Goal: Information Seeking & Learning: Learn about a topic

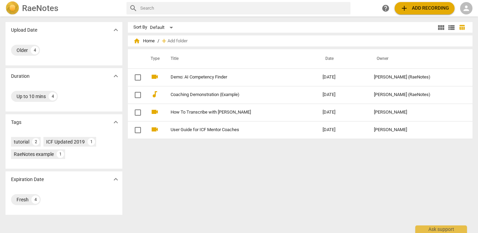
click at [471, 8] on div "person" at bounding box center [466, 8] width 12 height 12
click at [461, 17] on li "Login" at bounding box center [460, 16] width 25 height 17
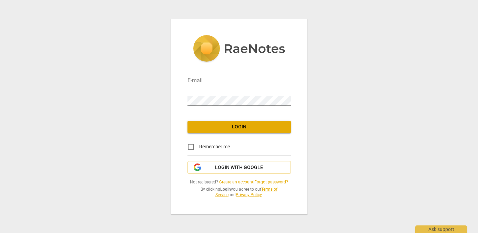
type input "[EMAIL_ADDRESS][DOMAIN_NAME]"
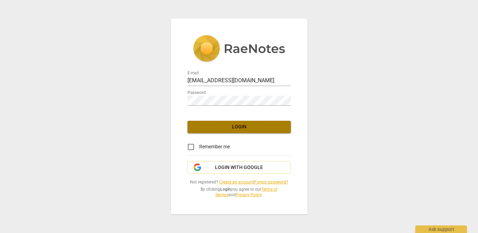
click at [236, 128] on span "Login" at bounding box center [239, 127] width 92 height 7
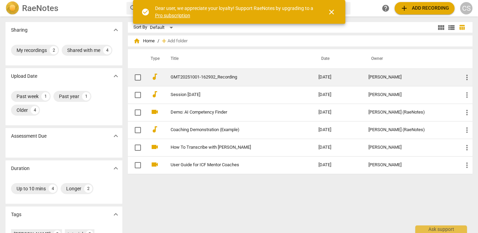
click at [228, 77] on link "GMT20251001-162932_Recording" at bounding box center [232, 77] width 123 height 5
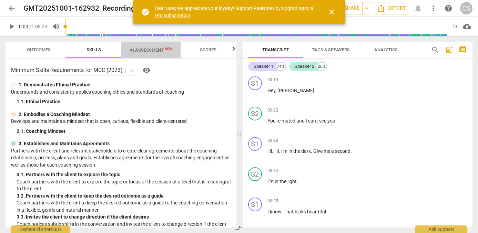
click at [154, 50] on span "AI Assessment New" at bounding box center [151, 50] width 43 height 5
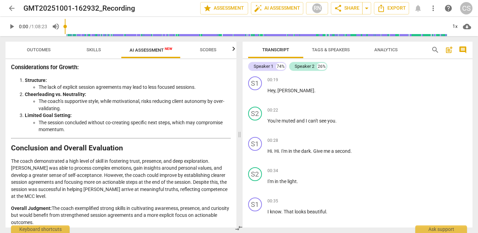
scroll to position [1080, 0]
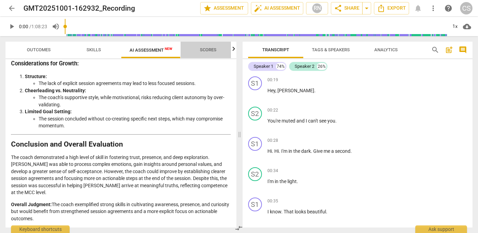
click at [208, 49] on span "Scores" at bounding box center [208, 49] width 17 height 5
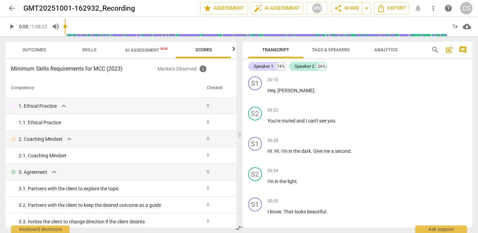
scroll to position [0, 4]
click at [389, 48] on span "Analytics" at bounding box center [385, 49] width 23 height 5
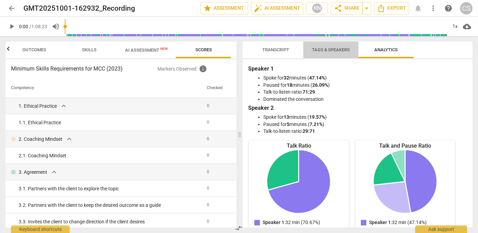
click at [333, 50] on span "Tags & Speakers" at bounding box center [331, 49] width 38 height 5
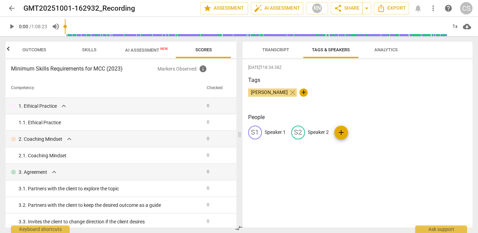
click at [281, 47] on span "Transcript" at bounding box center [275, 50] width 43 height 9
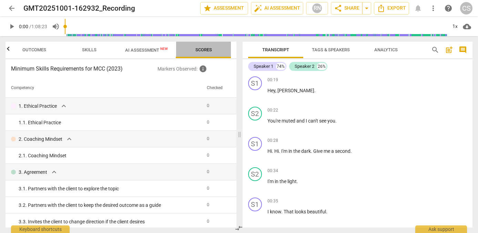
click at [201, 50] on span "Scores" at bounding box center [204, 49] width 17 height 5
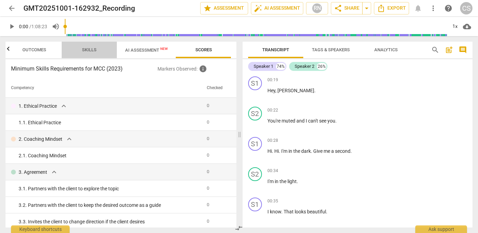
click at [87, 49] on span "Skills" at bounding box center [89, 49] width 14 height 5
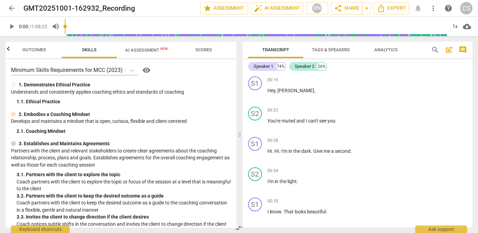
click at [39, 50] on span "Outcomes" at bounding box center [34, 49] width 24 height 5
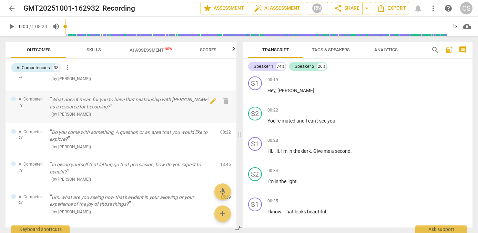
scroll to position [149, 0]
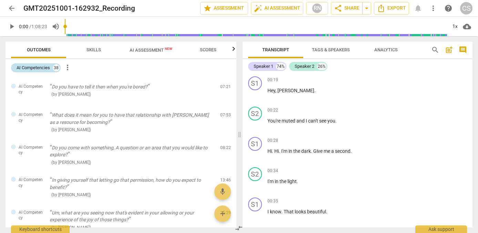
click at [58, 69] on div "38" at bounding box center [56, 67] width 7 height 7
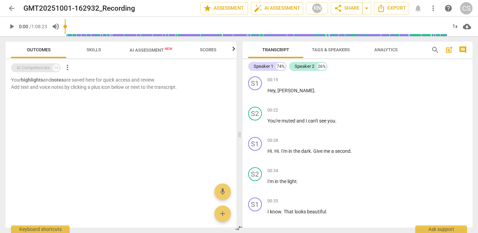
scroll to position [0, 0]
click at [68, 69] on span "more_vert" at bounding box center [67, 67] width 8 height 8
click at [59, 69] on div at bounding box center [239, 116] width 478 height 233
click at [60, 73] on div "AI Competencies 38 more_vert" at bounding box center [124, 68] width 226 height 12
click at [56, 68] on div "38" at bounding box center [56, 67] width 7 height 7
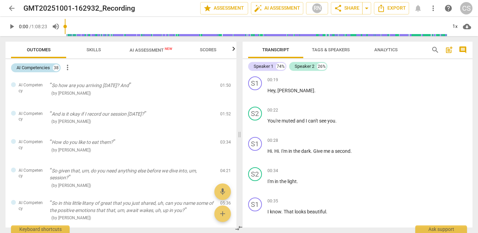
click at [40, 68] on div "AI Competencies" at bounding box center [33, 67] width 33 height 7
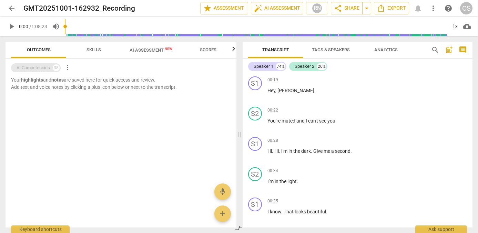
click at [40, 68] on div "AI Competencies" at bounding box center [33, 67] width 33 height 7
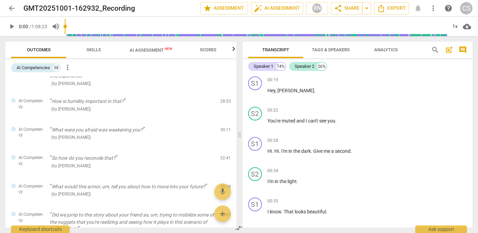
scroll to position [375, 0]
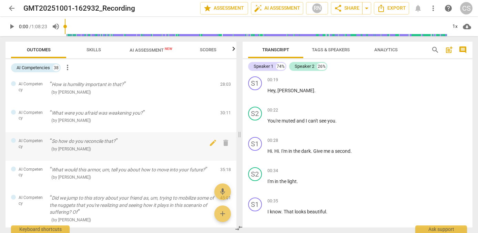
click at [14, 141] on div at bounding box center [13, 140] width 5 height 5
click at [33, 142] on span "AI Competency" at bounding box center [32, 143] width 26 height 11
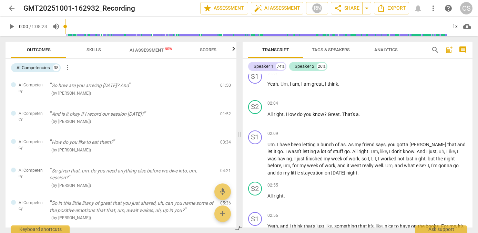
scroll to position [522, 0]
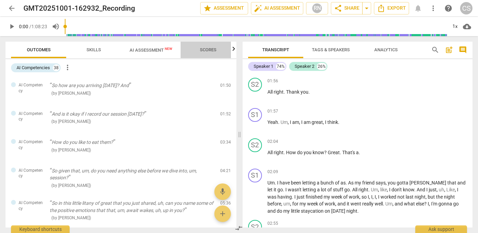
click at [208, 51] on span "Scores" at bounding box center [208, 49] width 17 height 5
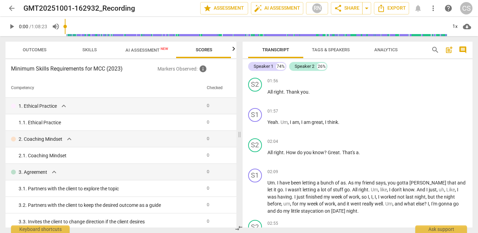
scroll to position [0, 4]
click at [232, 49] on div at bounding box center [234, 49] width 6 height 14
click at [206, 48] on span "Scores" at bounding box center [204, 49] width 17 height 5
click at [206, 70] on span "info" at bounding box center [203, 69] width 8 height 8
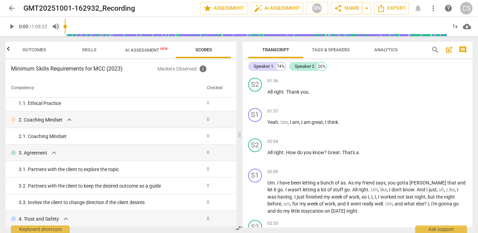
scroll to position [0, 0]
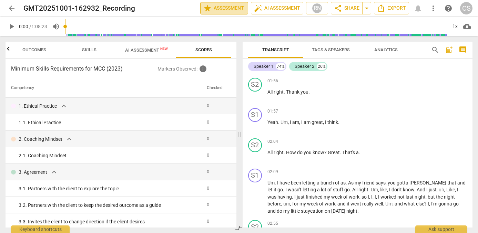
click at [230, 9] on span "star Assessment" at bounding box center [224, 8] width 42 height 8
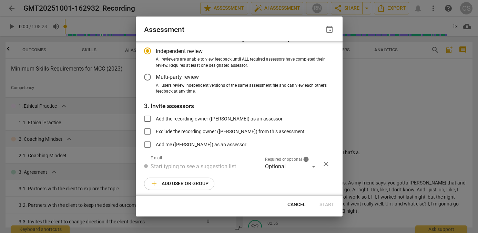
scroll to position [59, 0]
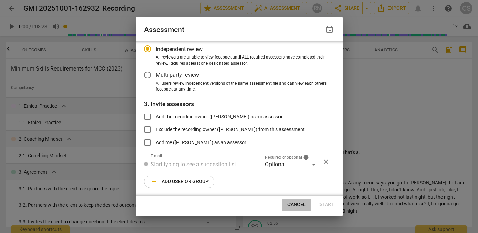
click at [298, 205] on span "Cancel" at bounding box center [297, 205] width 18 height 7
radio input "false"
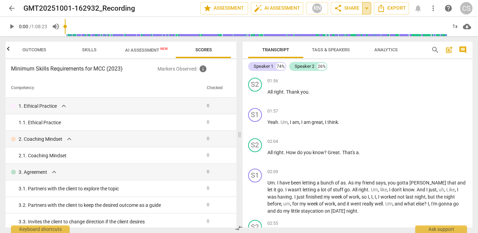
click at [367, 7] on span "arrow_drop_down" at bounding box center [367, 8] width 8 height 8
click at [434, 9] on span "more_vert" at bounding box center [433, 8] width 8 height 8
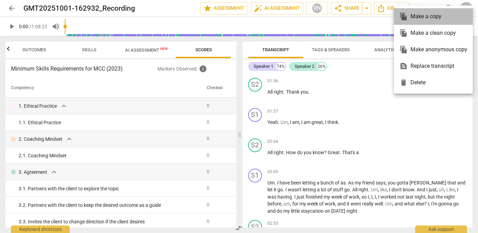
click at [434, 9] on div "file_copy Make a copy" at bounding box center [434, 16] width 68 height 17
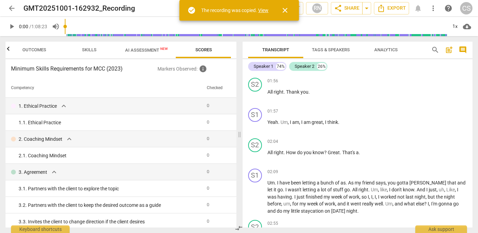
click at [287, 11] on span "close" at bounding box center [285, 10] width 8 height 8
